Goal: Task Accomplishment & Management: Use online tool/utility

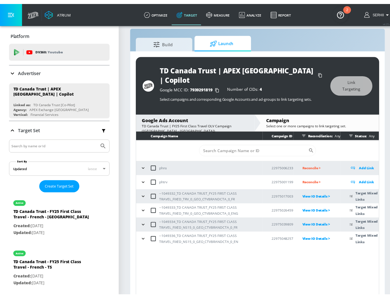
scroll to position [23, 0]
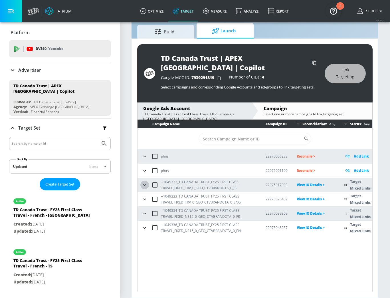
click at [147, 185] on icon "button" at bounding box center [145, 185] width 6 height 6
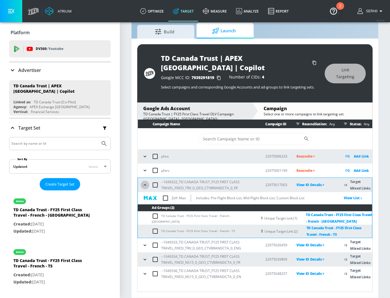
click at [146, 186] on icon "button" at bounding box center [145, 185] width 6 height 6
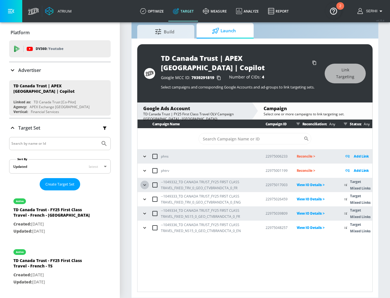
click at [146, 186] on icon "button" at bounding box center [145, 185] width 6 height 6
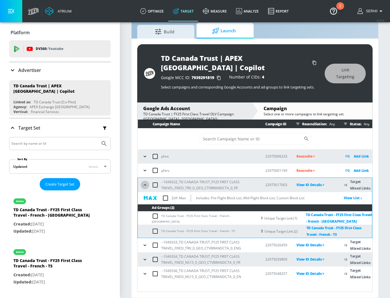
click at [146, 186] on icon "button" at bounding box center [145, 185] width 6 height 6
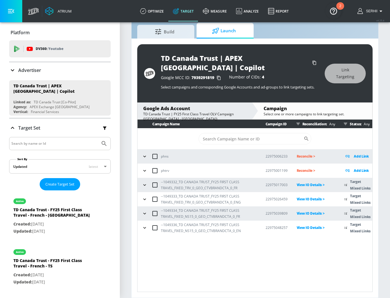
click at [147, 170] on icon "button" at bounding box center [145, 171] width 6 height 6
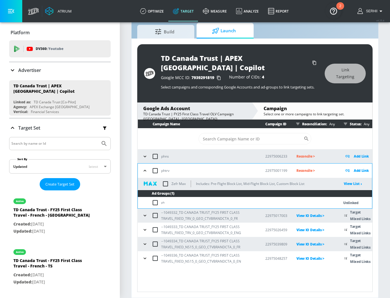
click at [147, 170] on icon "button" at bounding box center [145, 171] width 6 height 6
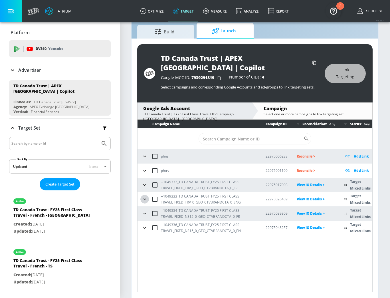
click at [144, 200] on icon "button" at bounding box center [145, 199] width 6 height 6
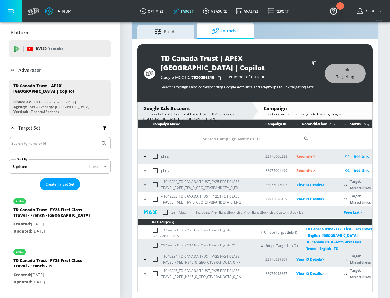
click at [145, 200] on icon "button" at bounding box center [145, 199] width 6 height 6
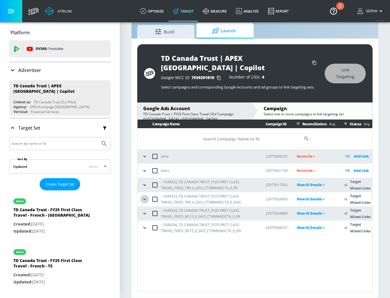
click at [145, 200] on icon "button" at bounding box center [145, 199] width 6 height 6
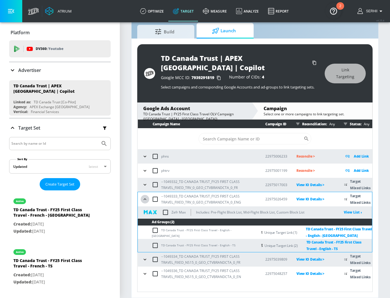
click at [145, 200] on icon "button" at bounding box center [145, 199] width 6 height 6
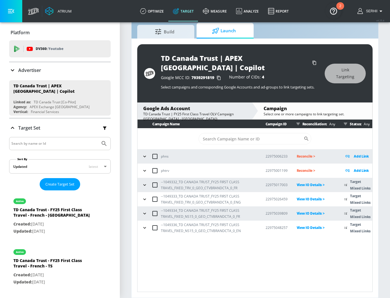
scroll to position [0, 0]
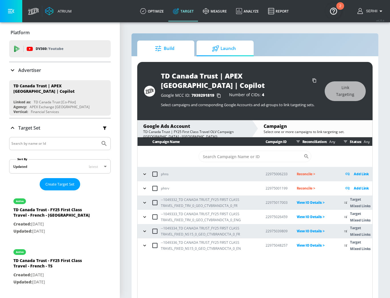
drag, startPoint x: 176, startPoint y: 50, endPoint x: 188, endPoint y: 49, distance: 11.7
click at [176, 50] on span "Build" at bounding box center [164, 49] width 43 height 14
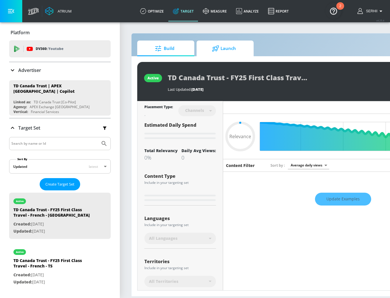
type input "0.05"
click at [210, 48] on span "Launch" at bounding box center [223, 49] width 43 height 14
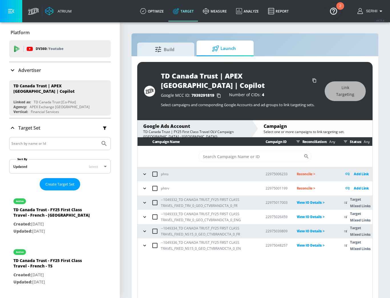
click at [189, 135] on div "TD Canada Trust | FY25 First Class Travel OLV Campaign ([GEOGRAPHIC_DATA] - [GE…" at bounding box center [194, 134] width 103 height 10
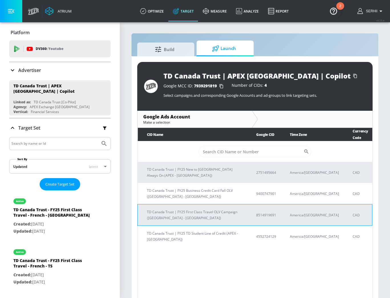
click at [225, 209] on p "TD Canada Trust | FY25 First Class Travel OLV Campaign (APEX - Canada)" at bounding box center [194, 215] width 95 height 12
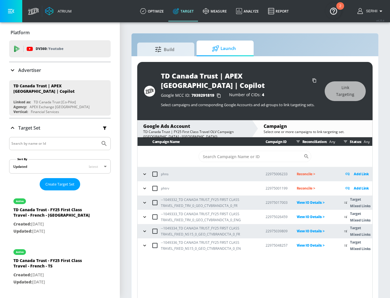
click at [276, 177] on p "22975006233" at bounding box center [276, 174] width 22 height 6
copy p "22975006233"
